Goal: Check status: Check status

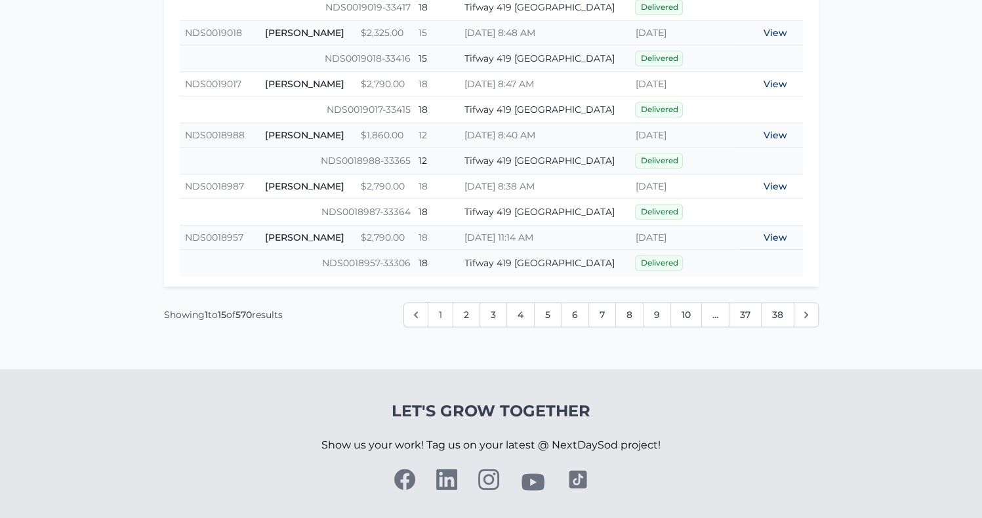
scroll to position [878, 0]
click at [472, 301] on link "2" at bounding box center [467, 313] width 28 height 25
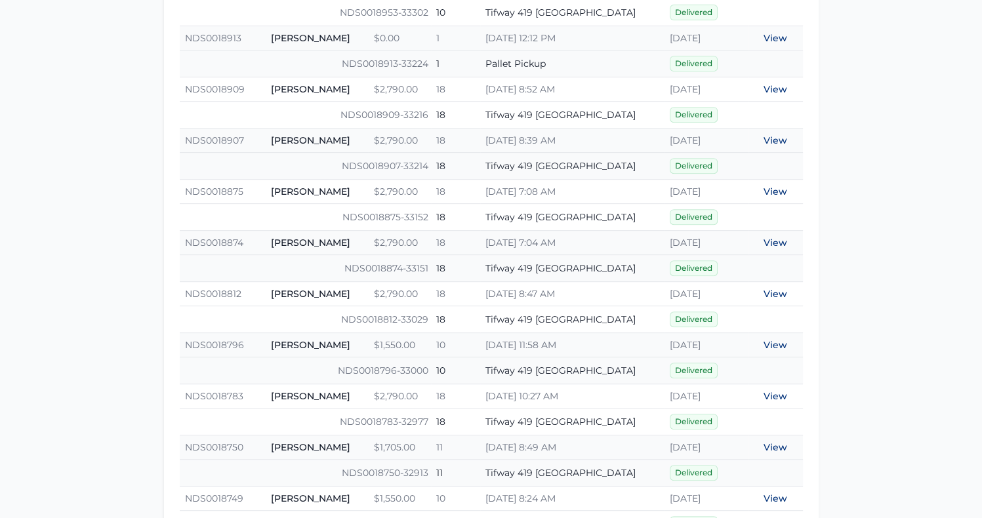
scroll to position [558, 0]
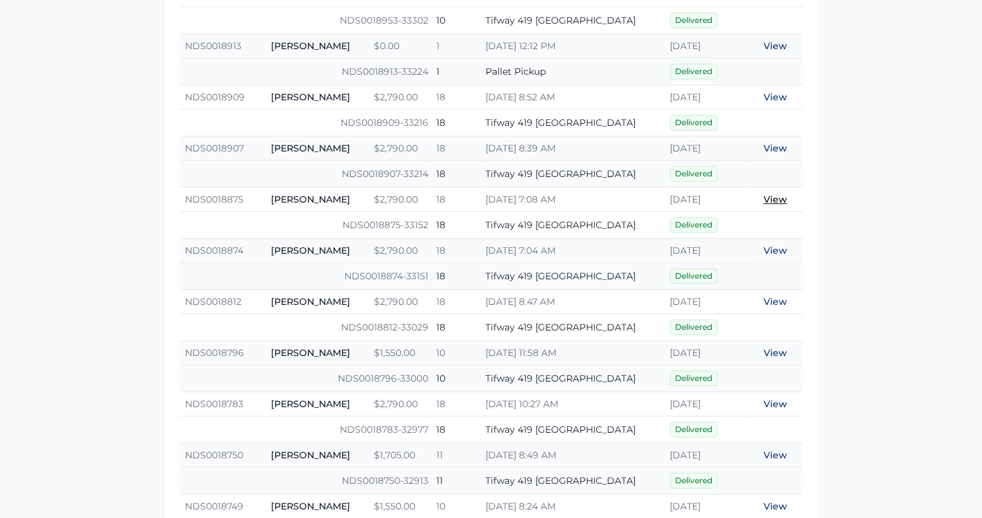
click at [780, 196] on link "View" at bounding box center [776, 200] width 24 height 12
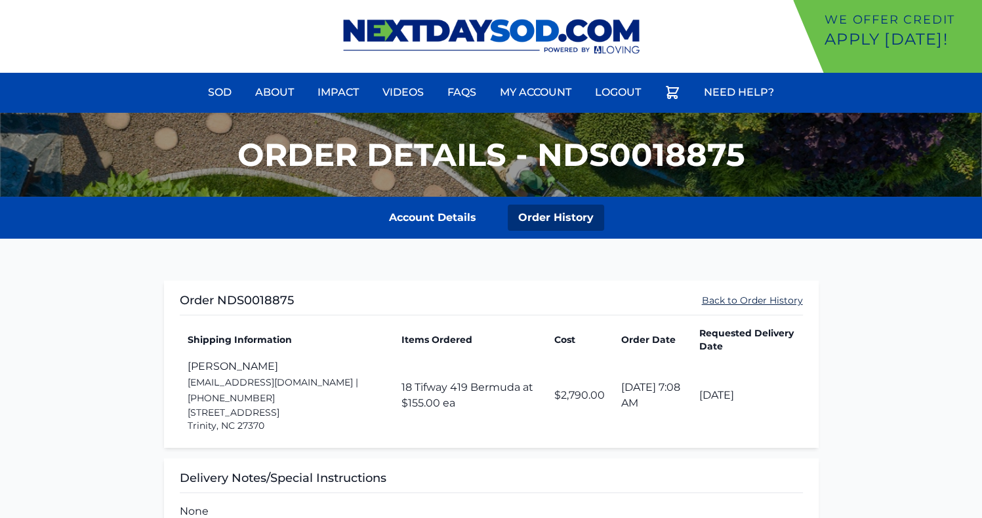
click at [747, 299] on link "Back to Order History" at bounding box center [752, 300] width 101 height 13
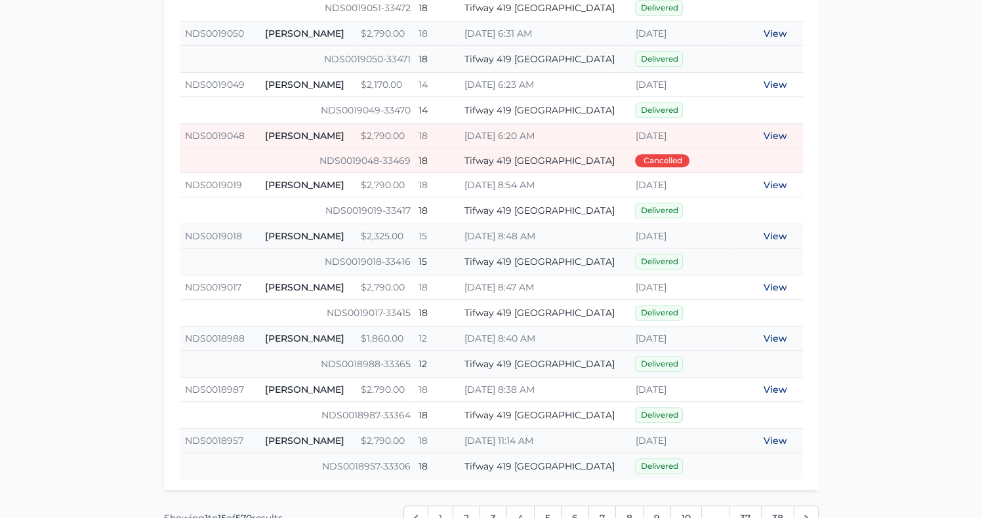
scroll to position [693, 0]
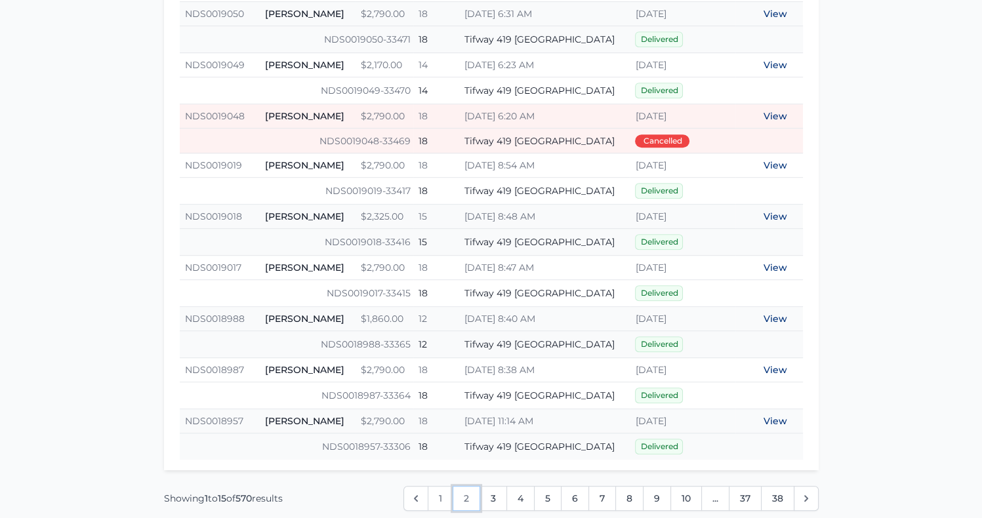
click at [467, 489] on link "2" at bounding box center [467, 498] width 28 height 25
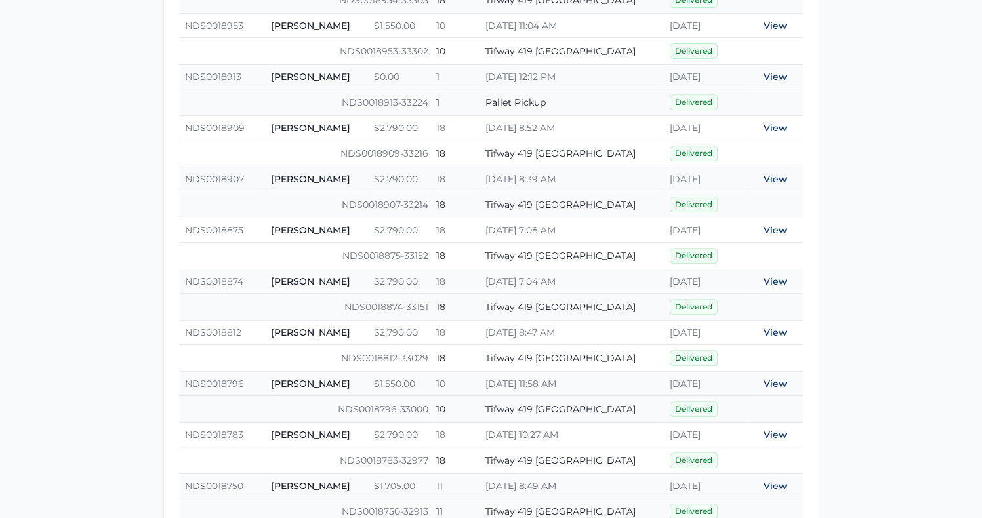
scroll to position [643, 0]
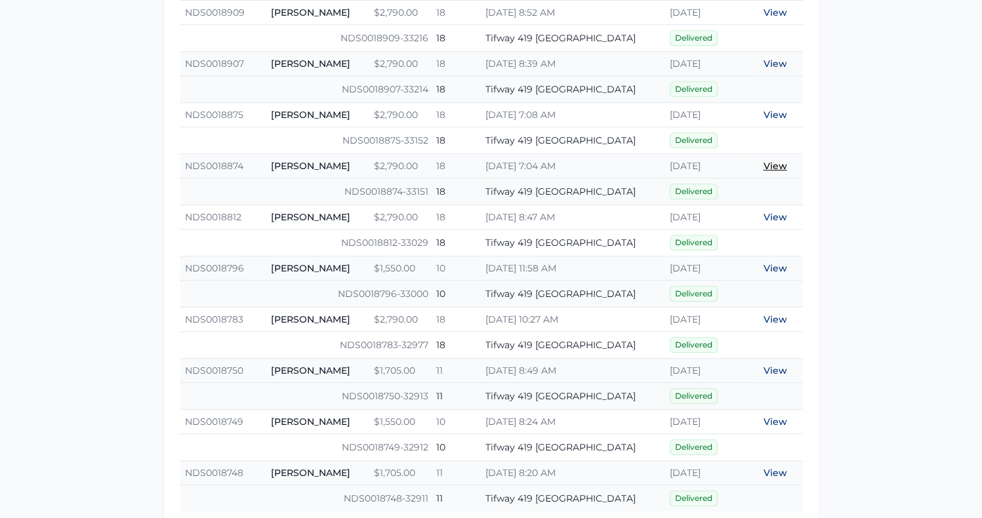
click at [772, 161] on link "View" at bounding box center [776, 166] width 24 height 12
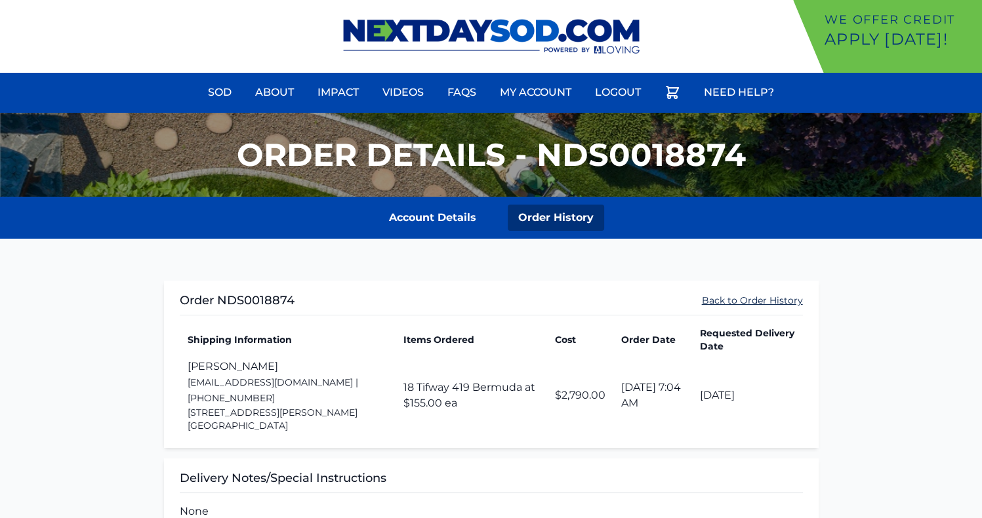
click at [733, 298] on link "Back to Order History" at bounding box center [752, 300] width 101 height 13
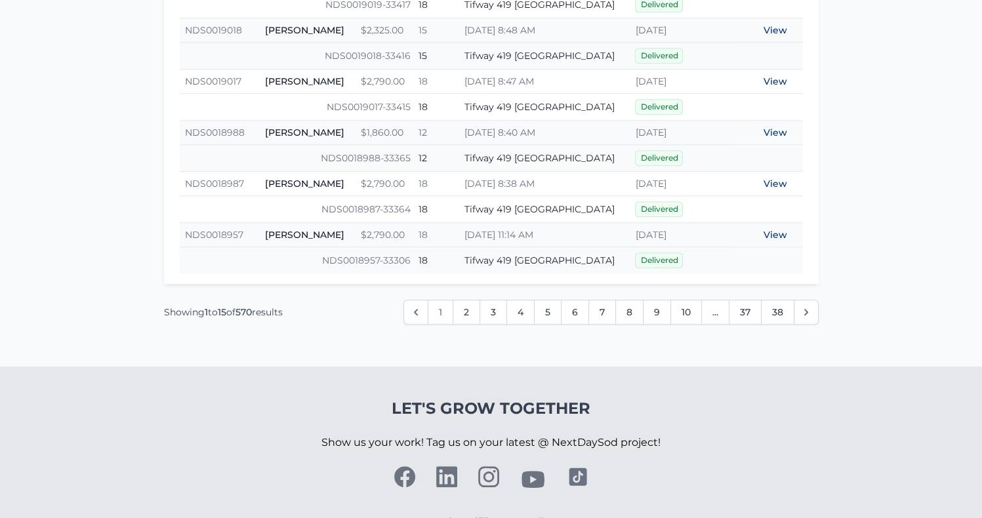
scroll to position [917, 0]
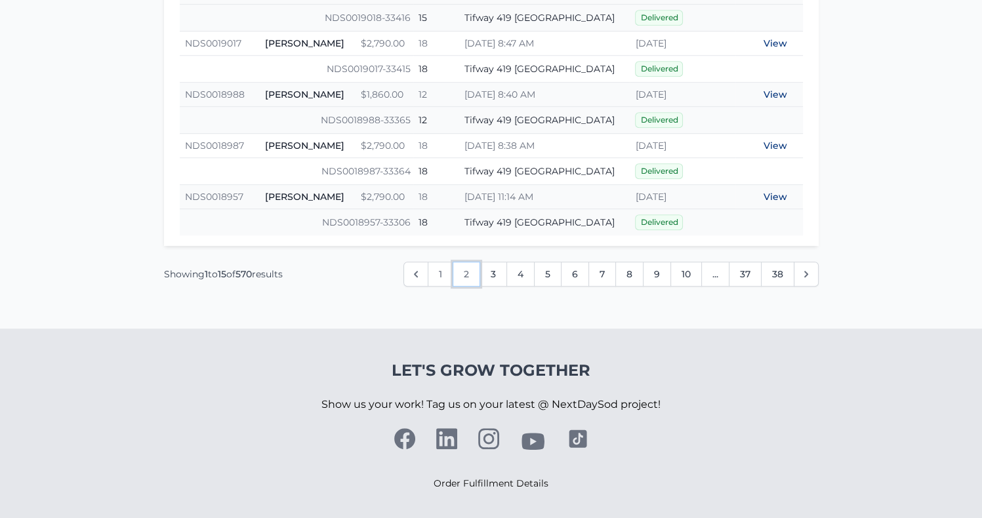
click at [470, 276] on link "2" at bounding box center [467, 274] width 28 height 25
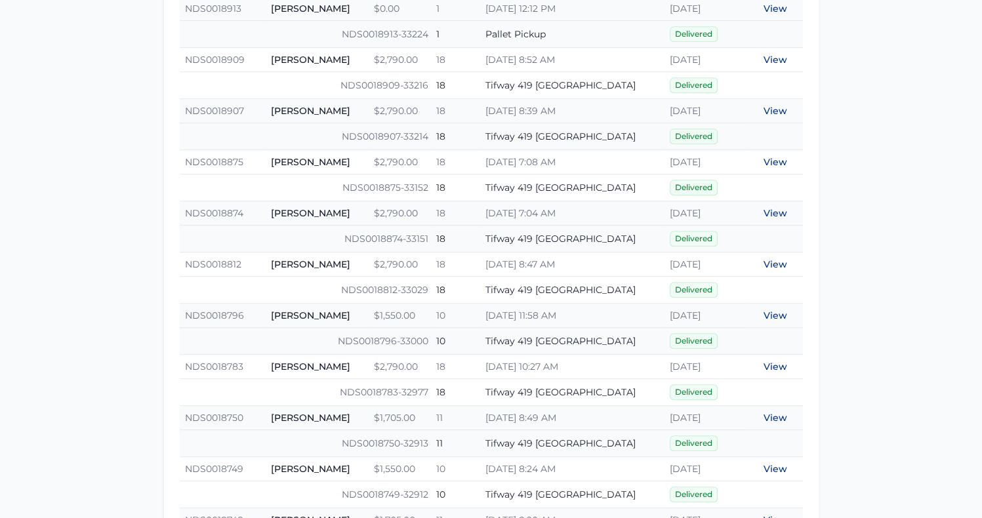
scroll to position [596, 0]
click at [782, 210] on link "View" at bounding box center [776, 213] width 24 height 12
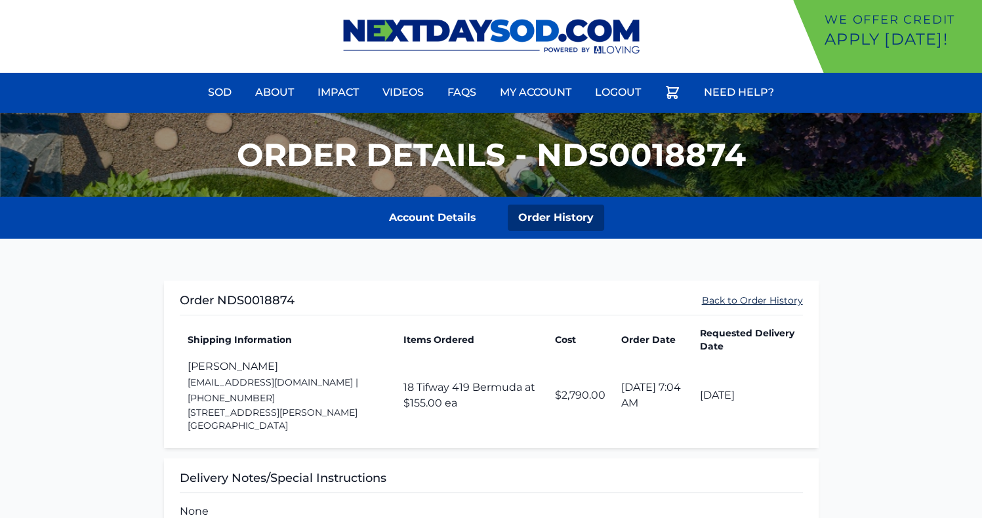
click at [751, 295] on link "Back to Order History" at bounding box center [752, 300] width 101 height 13
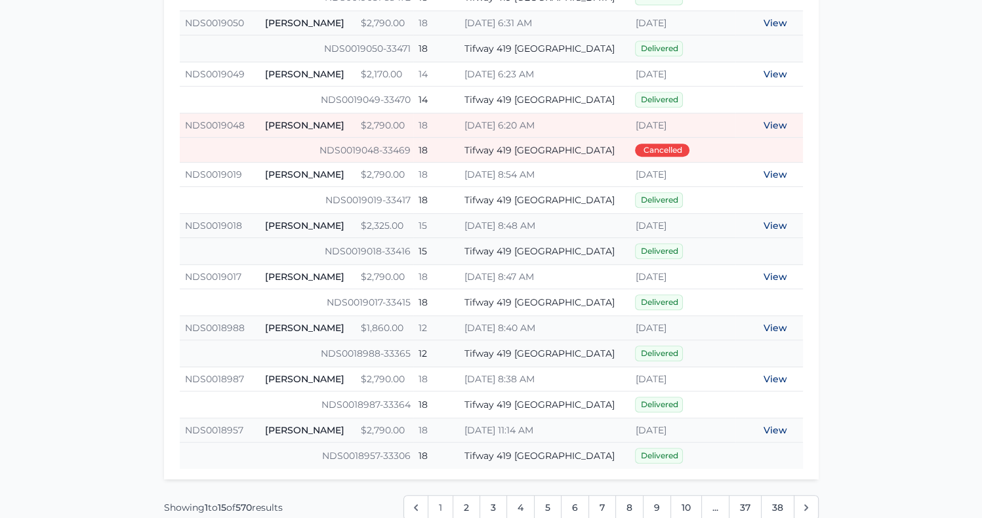
scroll to position [696, 0]
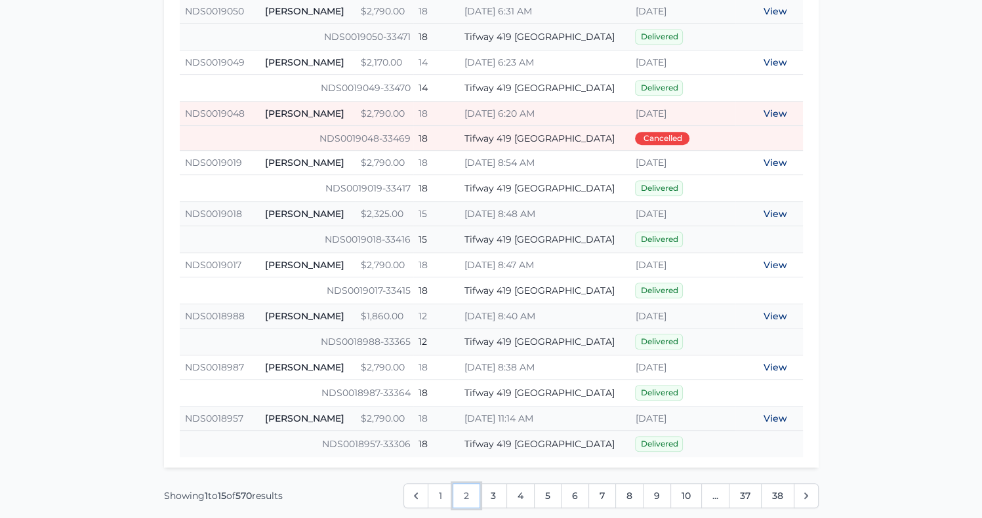
click at [474, 493] on link "2" at bounding box center [467, 496] width 28 height 25
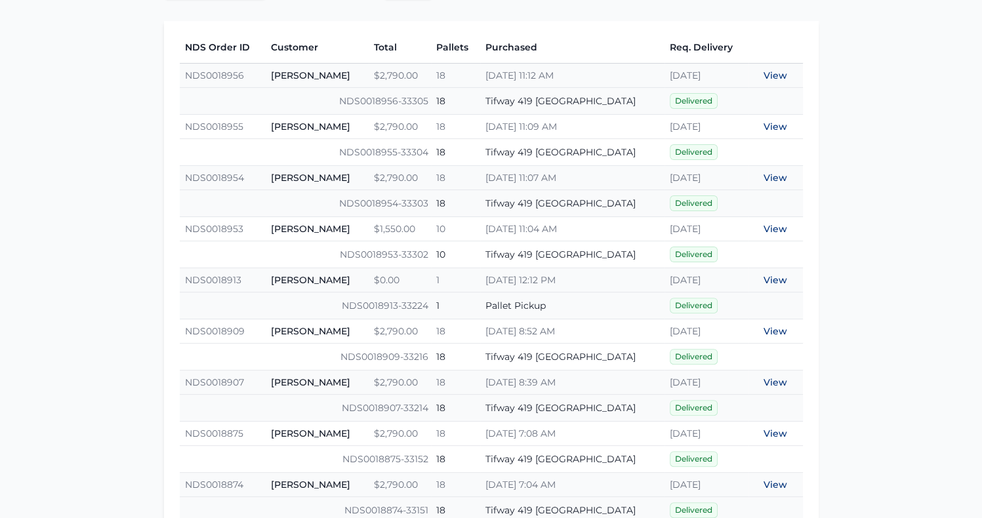
scroll to position [323, 0]
click at [780, 381] on link "View" at bounding box center [776, 384] width 24 height 12
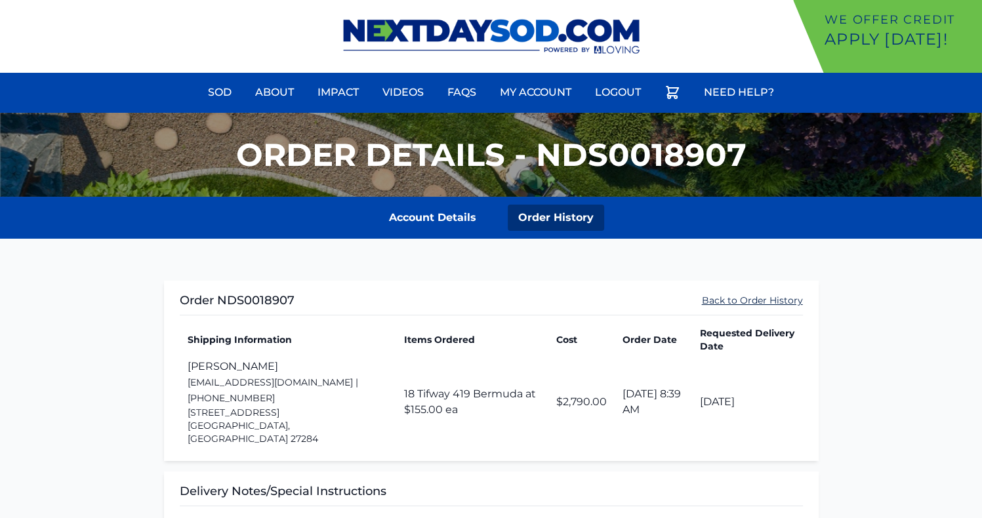
click at [744, 300] on link "Back to Order History" at bounding box center [752, 300] width 101 height 13
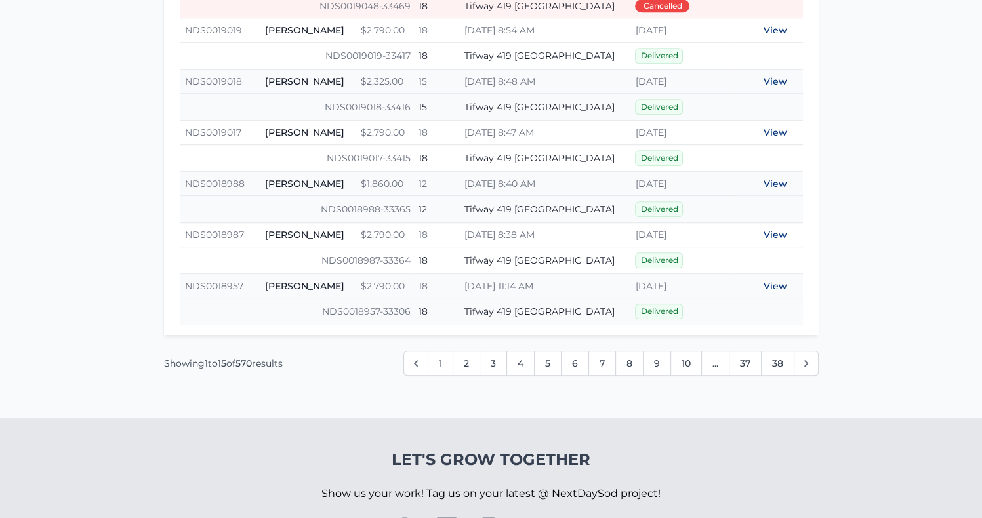
scroll to position [860, 0]
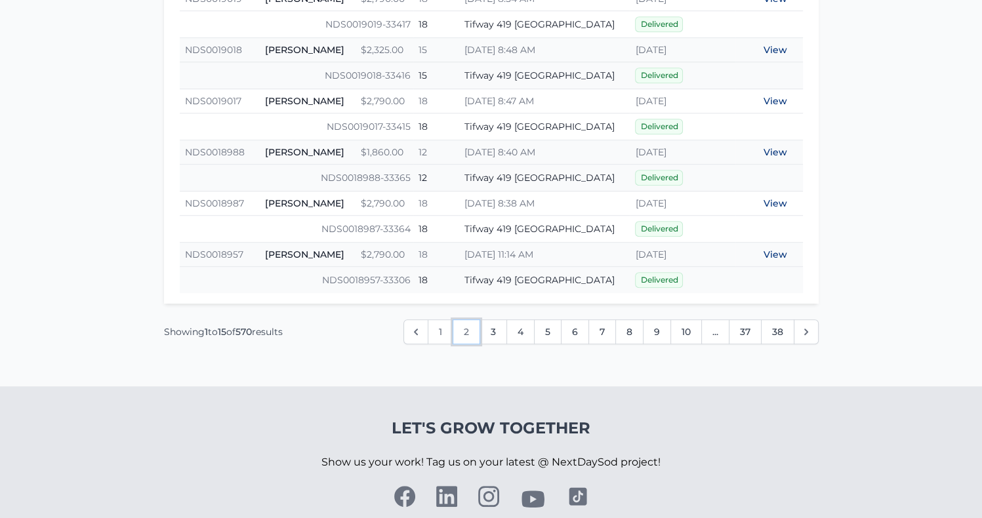
click at [465, 325] on link "2" at bounding box center [467, 332] width 28 height 25
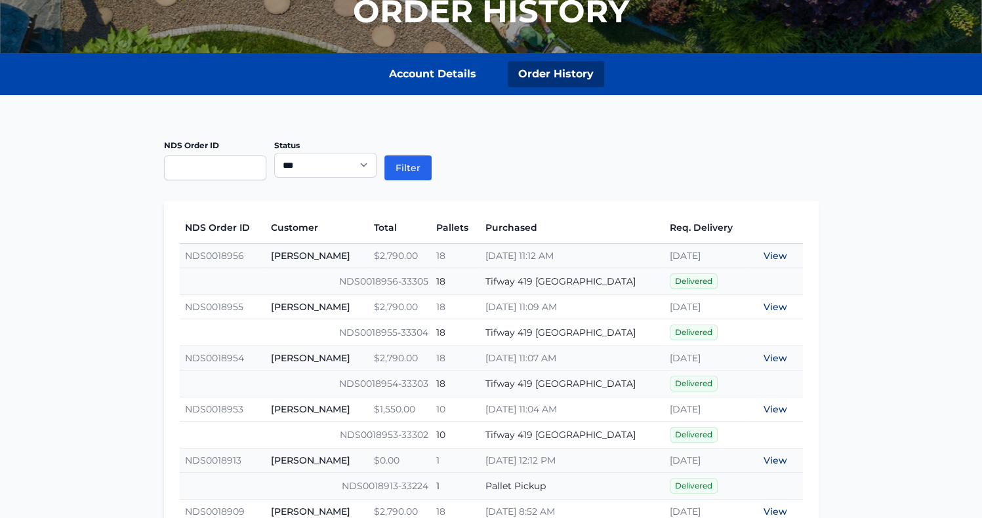
scroll to position [147, 0]
